Goal: Browse casually

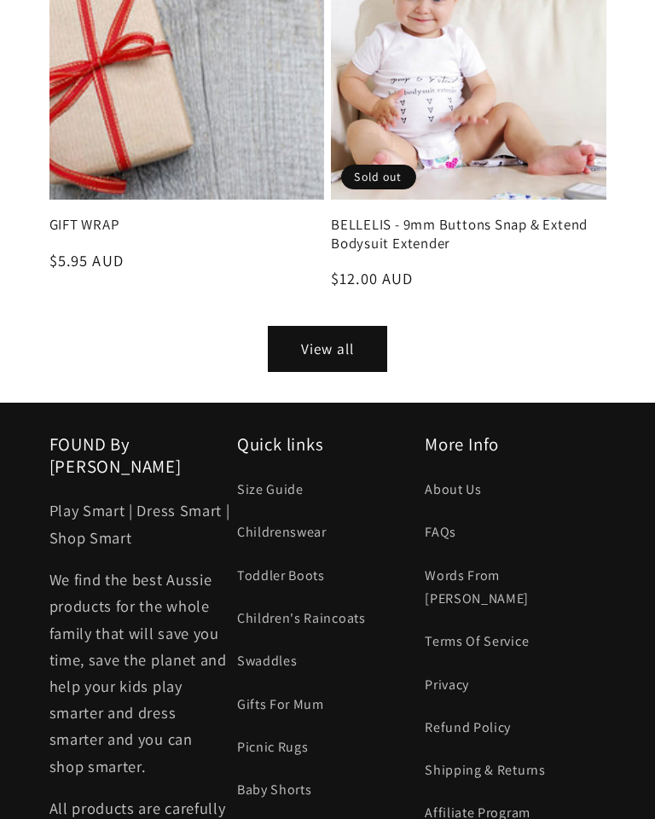
scroll to position [2819, 0]
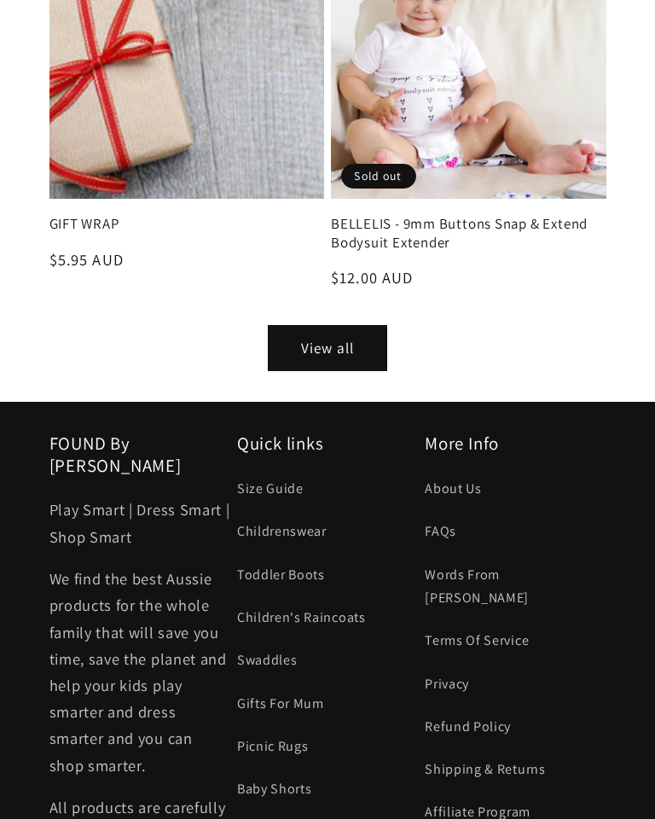
click at [349, 371] on link "View all" at bounding box center [327, 348] width 119 height 46
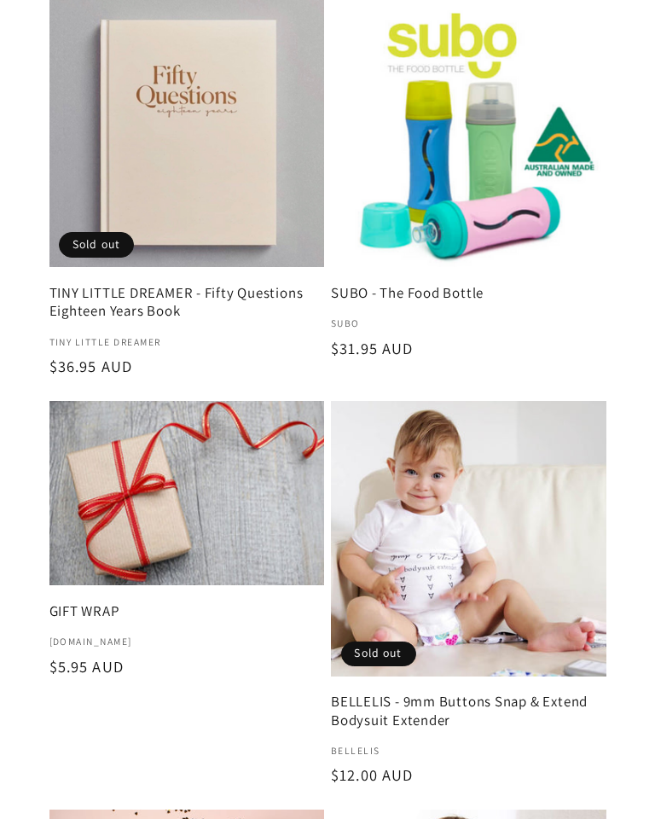
scroll to position [282, 0]
